Goal: Task Accomplishment & Management: Manage account settings

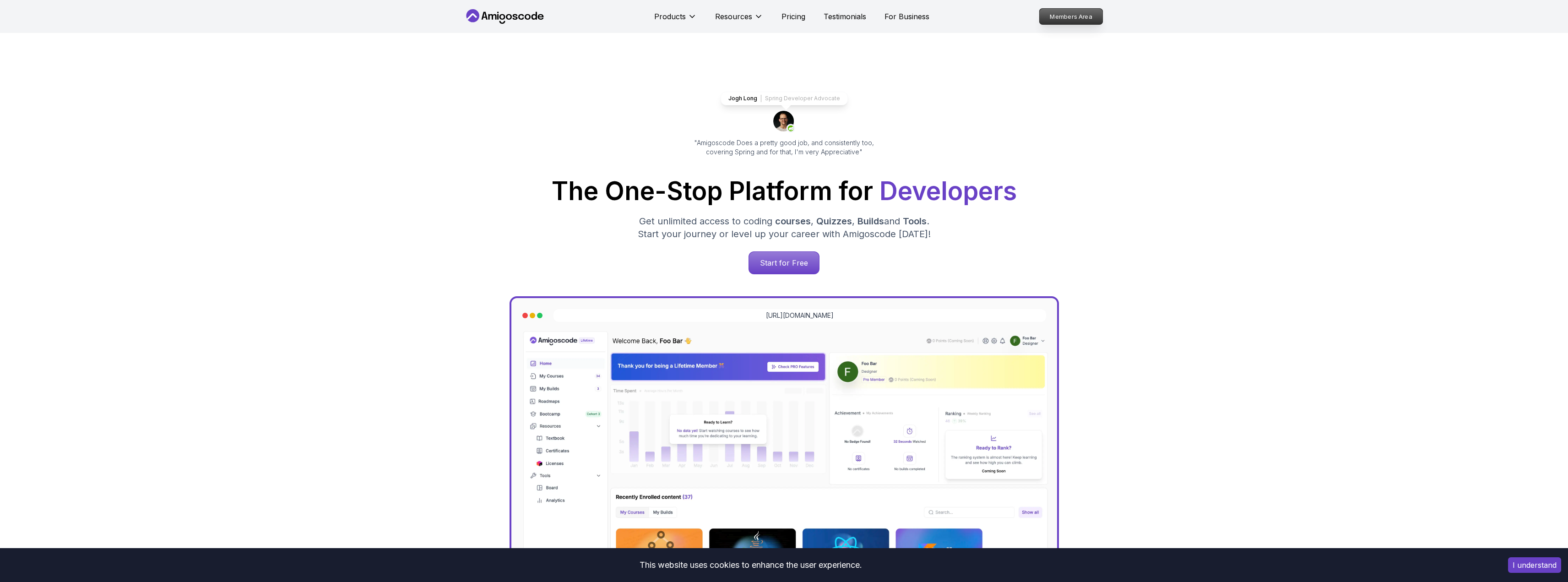
click at [1099, 15] on p "Members Area" at bounding box center [1070, 16] width 63 height 15
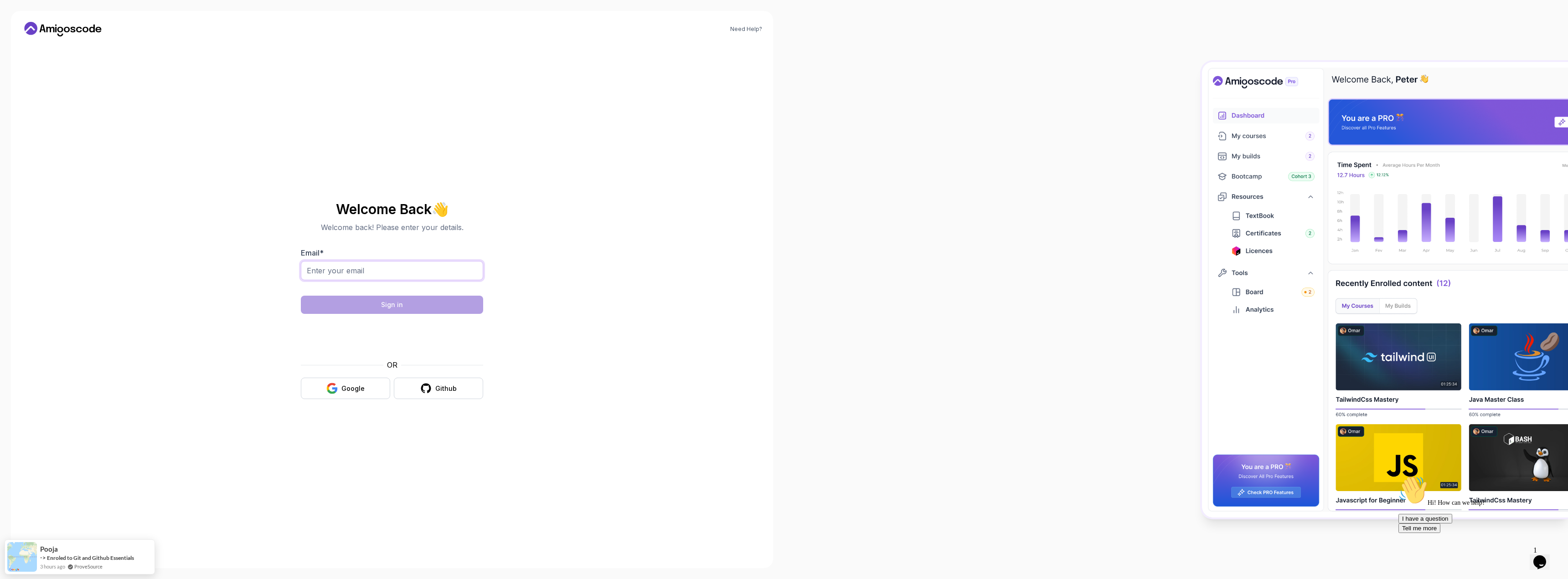
click at [382, 280] on input "Email *" at bounding box center [392, 270] width 183 height 19
type input "[EMAIL_ADDRESS][DOMAIN_NAME]"
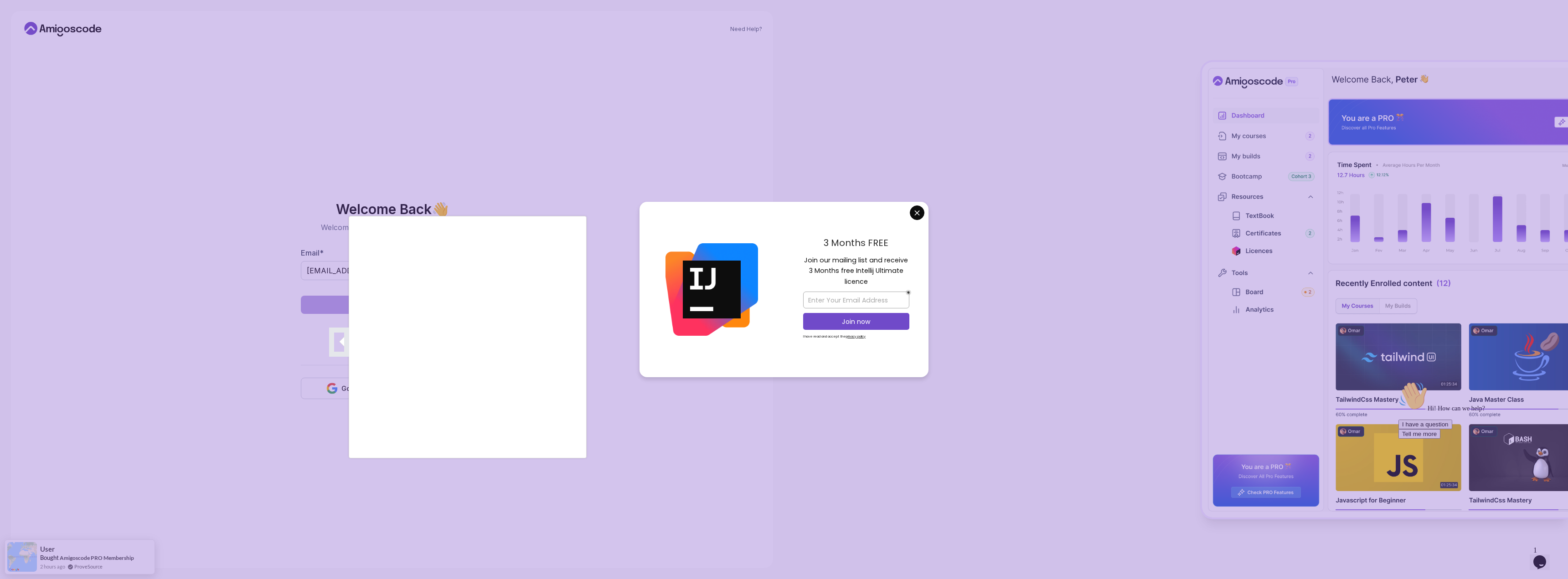
click at [911, 207] on div at bounding box center [784, 290] width 1568 height 579
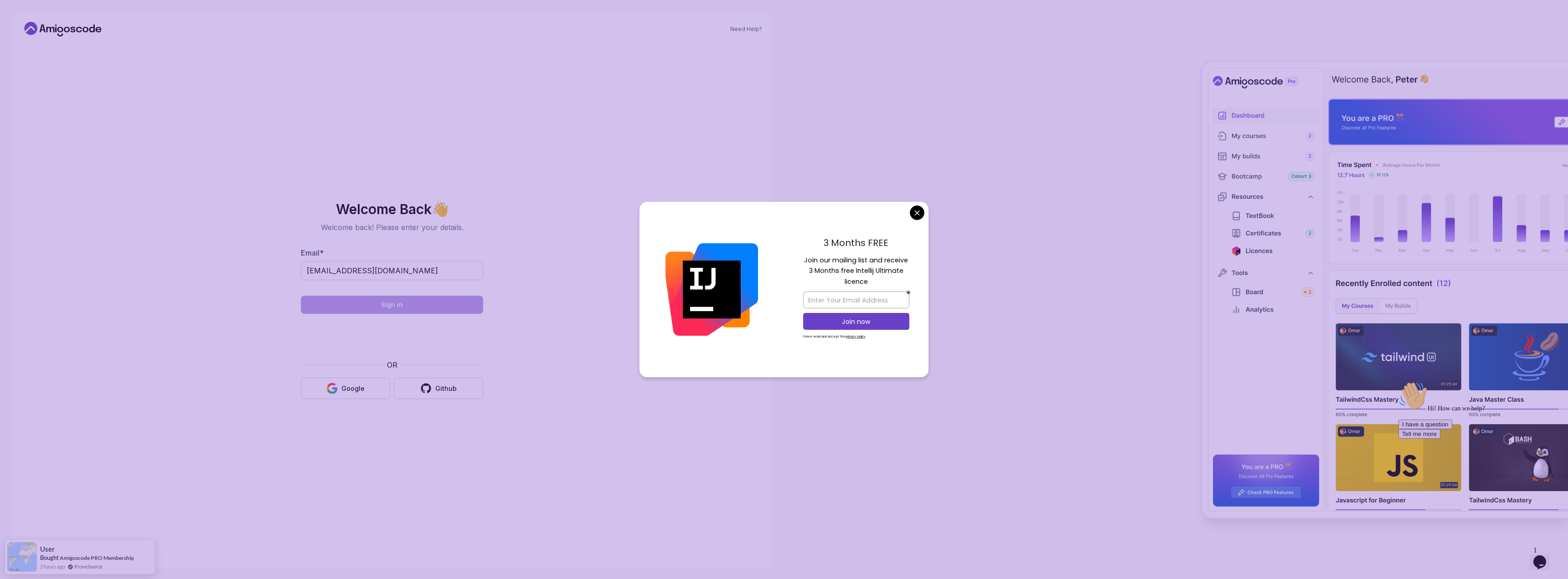
click at [910, 217] on div "3 Months FREE Join our mailing list and receive 3 Months free Intellij Ultimate…" at bounding box center [856, 290] width 144 height 176
click at [914, 215] on body "Need Help? Welcome Back 👋 Welcome back! Please enter your details. Email * [EMA…" at bounding box center [784, 290] width 1568 height 579
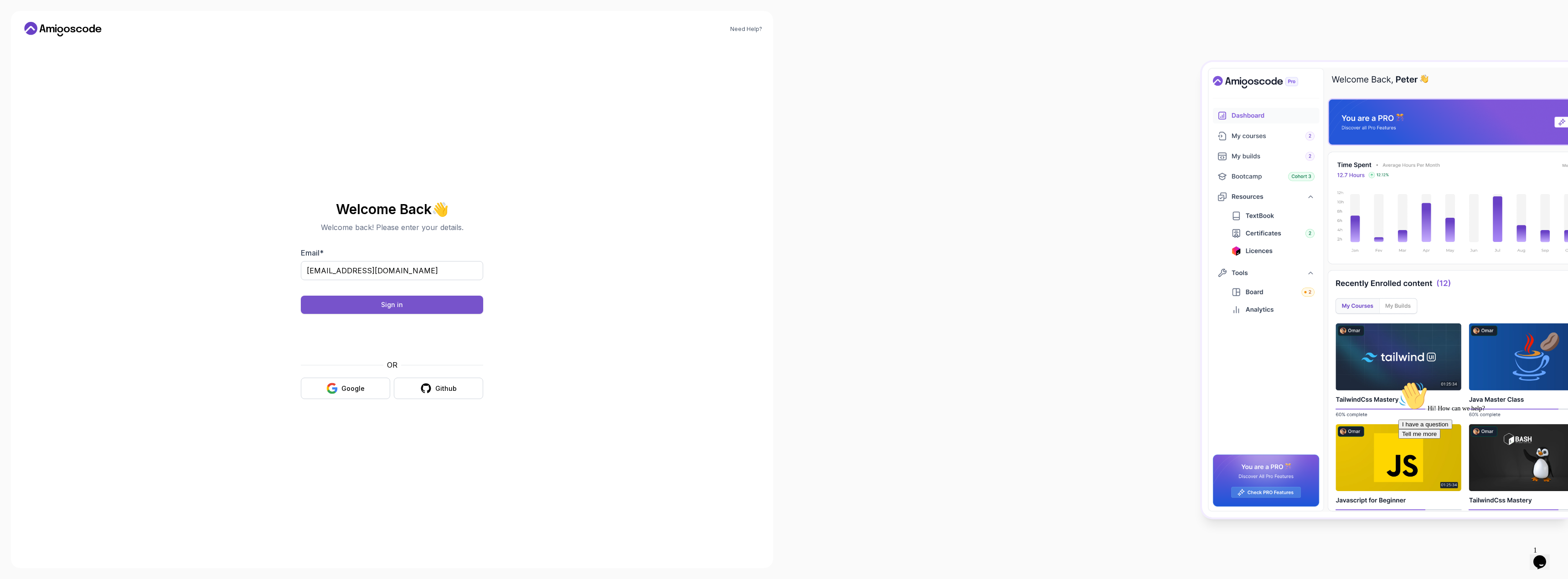
click at [408, 311] on button "Sign in" at bounding box center [392, 305] width 183 height 18
